Goal: Find contact information: Find contact information

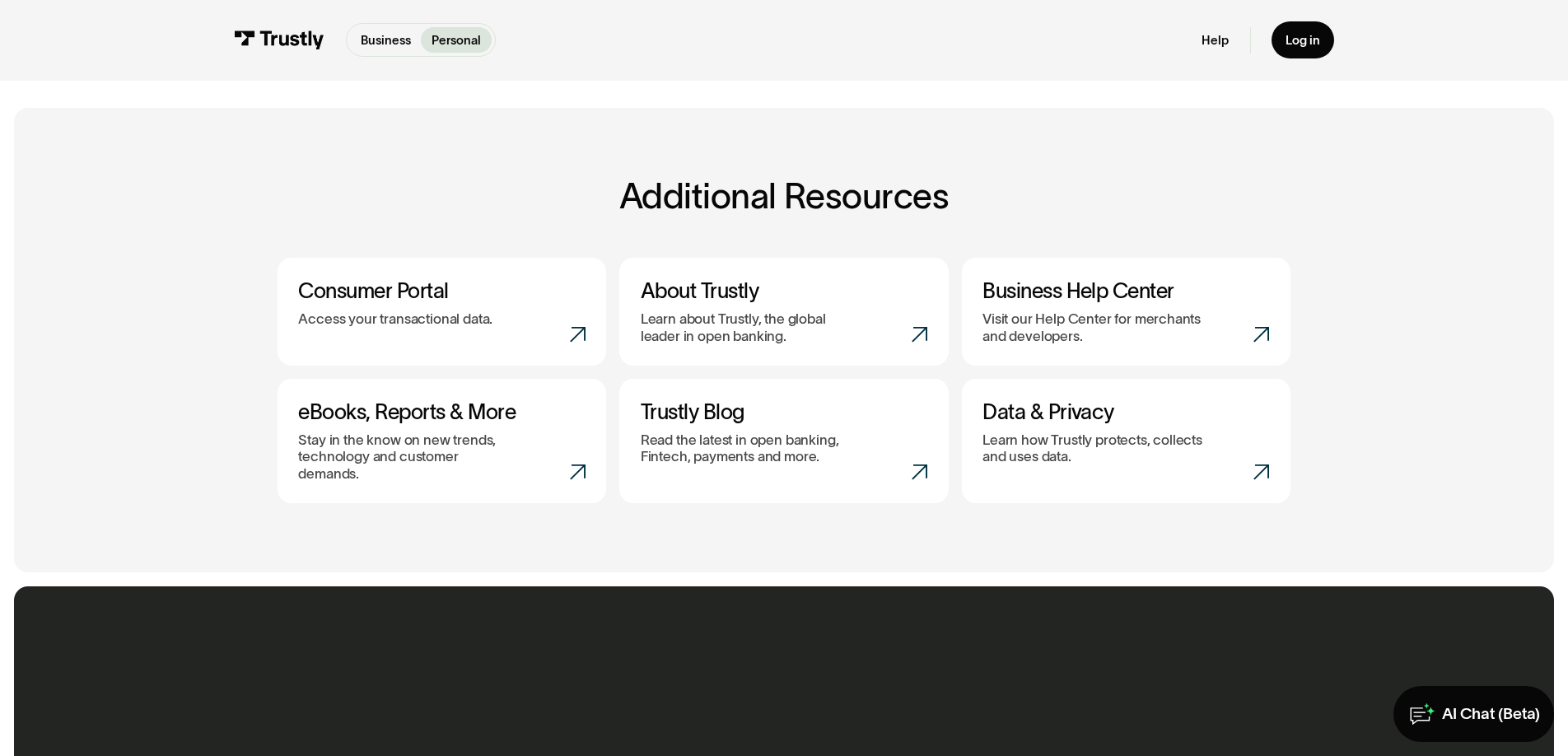
scroll to position [679, 0]
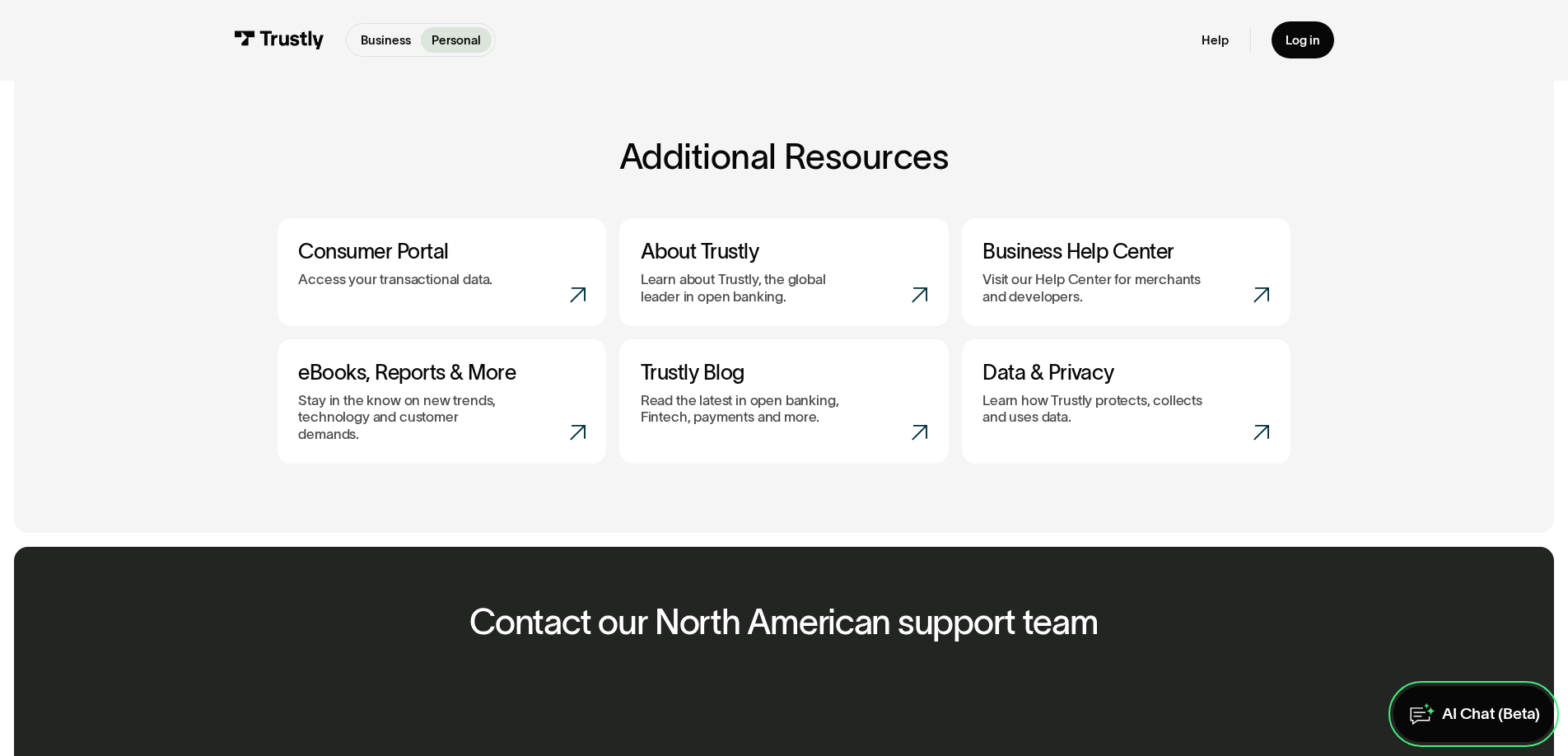
click at [1462, 709] on div "AI Chat (Beta)" at bounding box center [1491, 714] width 98 height 20
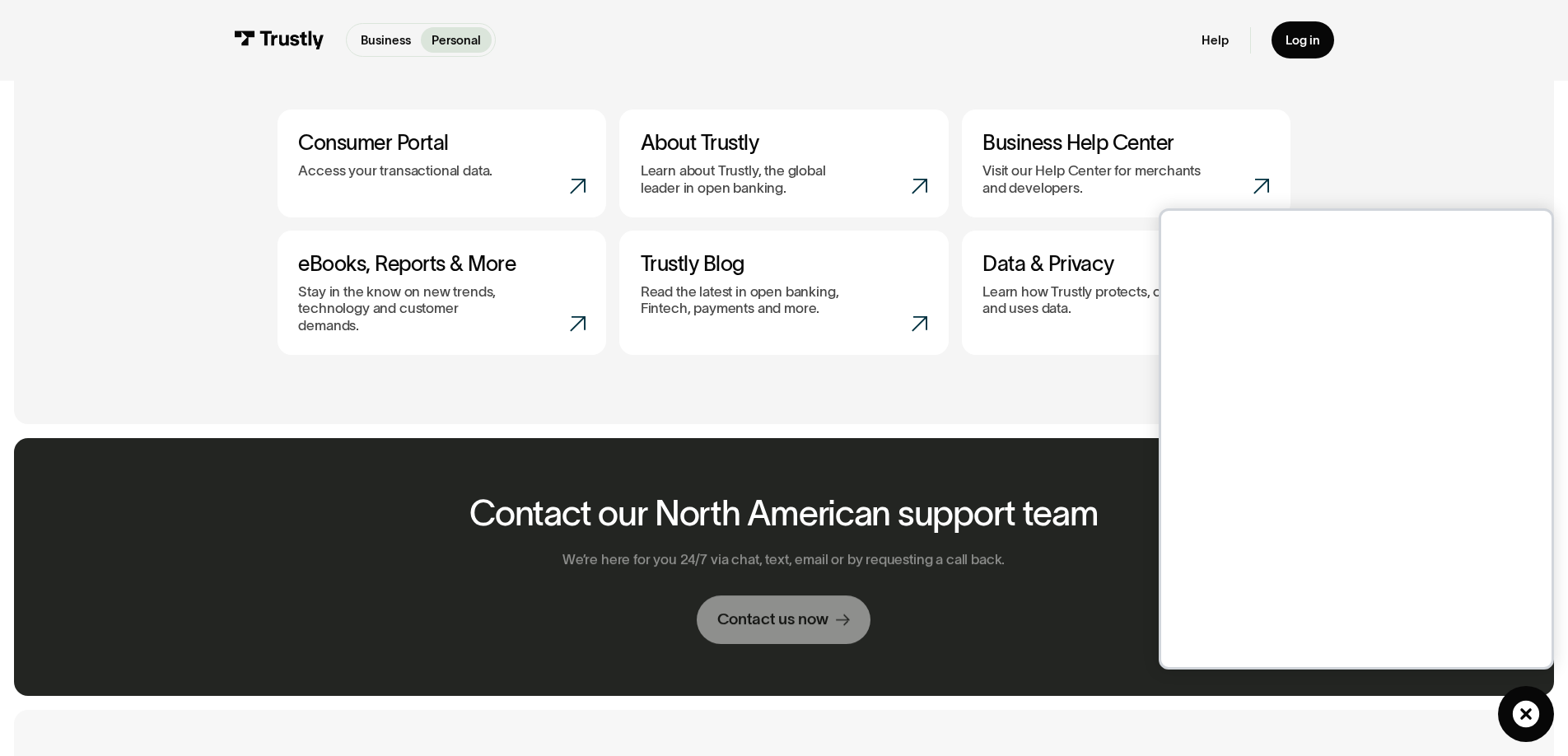
scroll to position [873, 0]
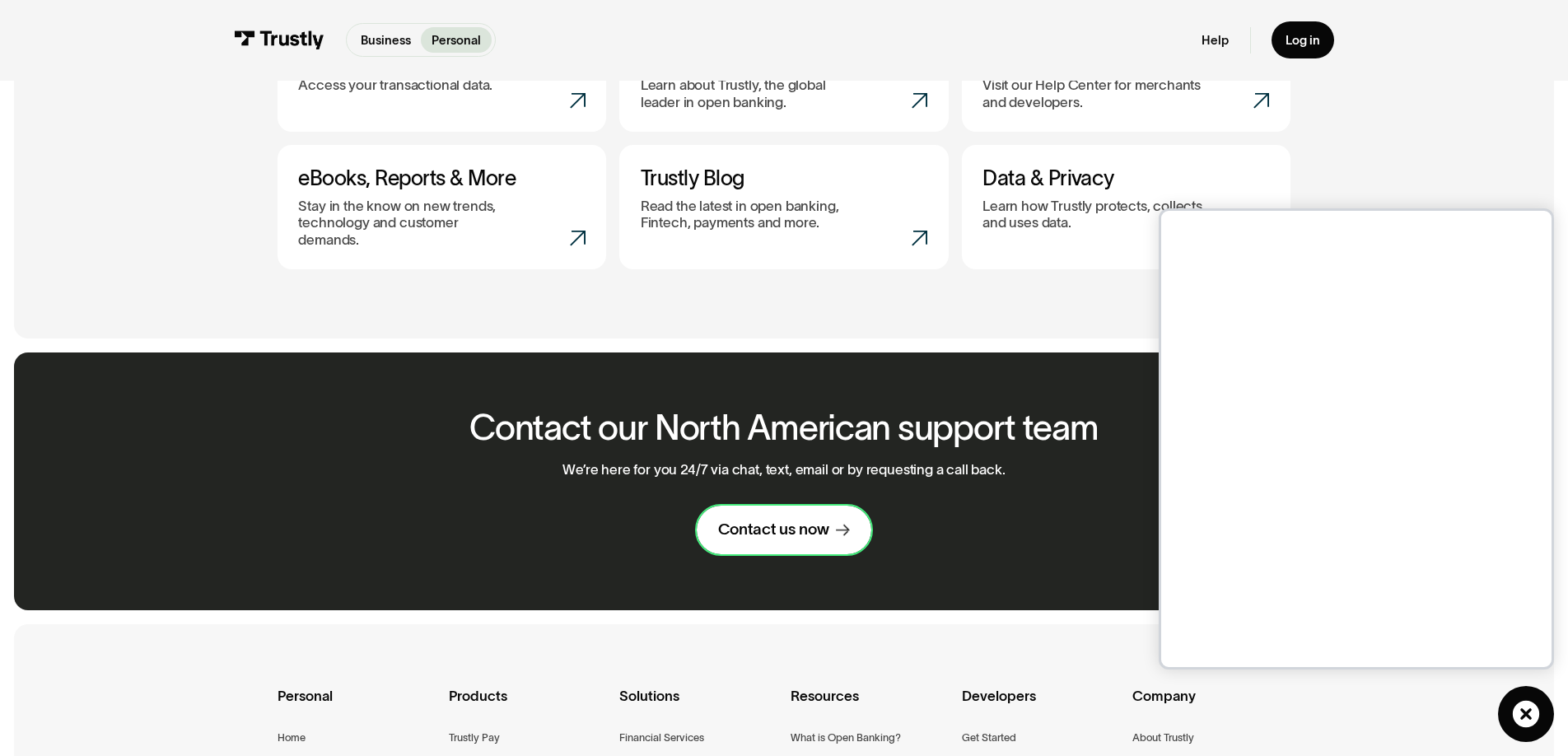
click at [828, 520] on div "Contact us now" at bounding box center [773, 530] width 111 height 20
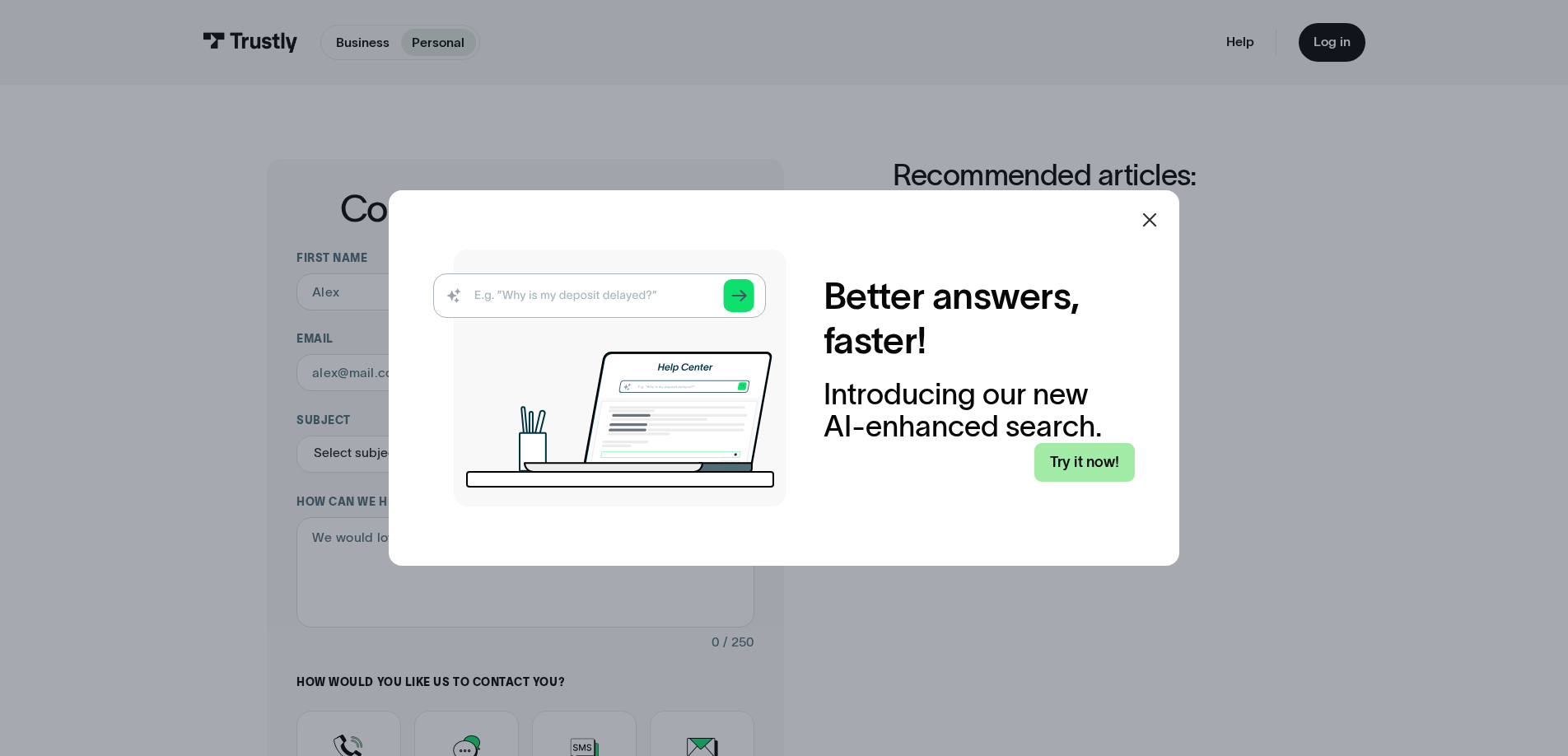
click at [1095, 466] on link "Try it now!" at bounding box center [1084, 462] width 100 height 39
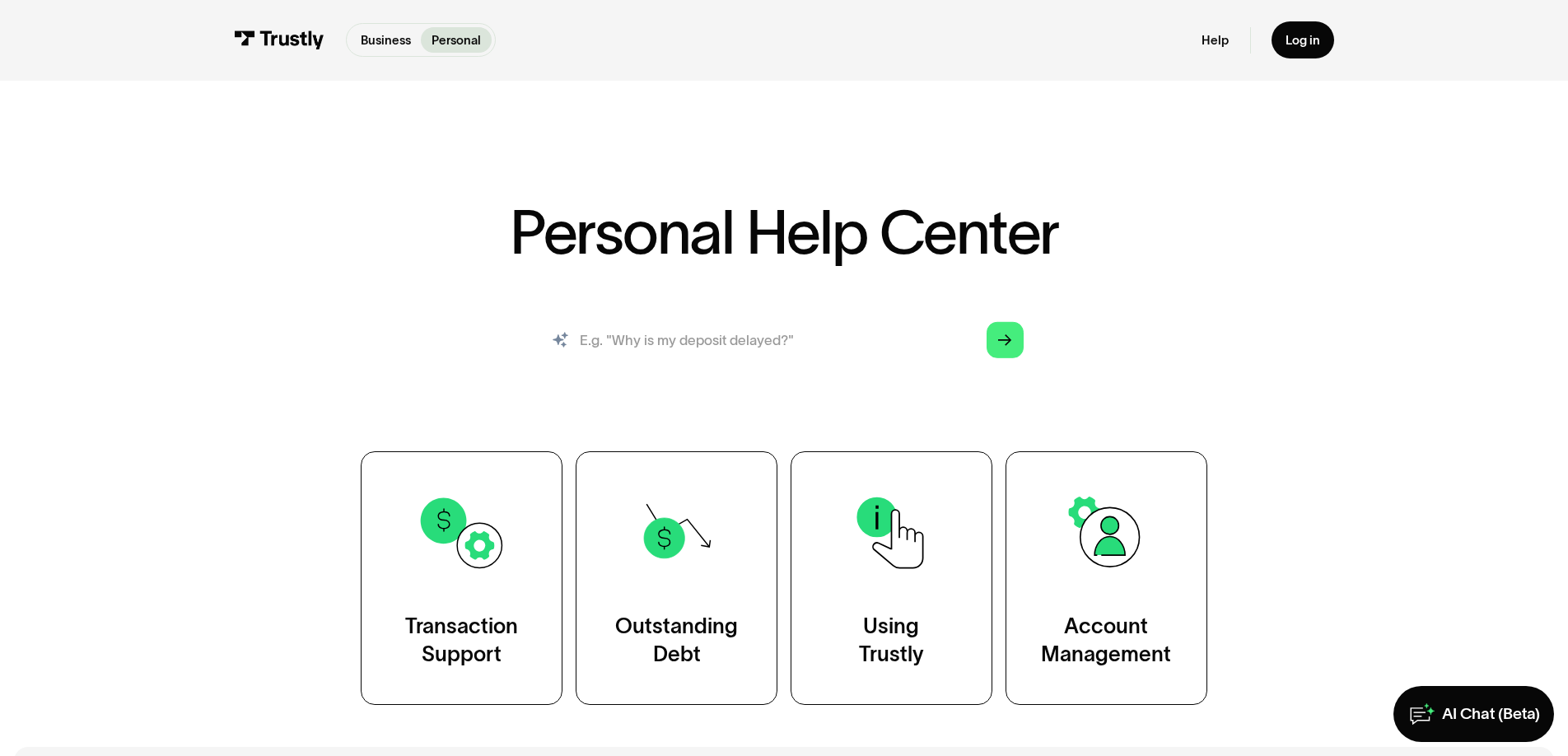
click at [804, 341] on input "search" at bounding box center [785, 340] width 507 height 56
